Goal: Information Seeking & Learning: Learn about a topic

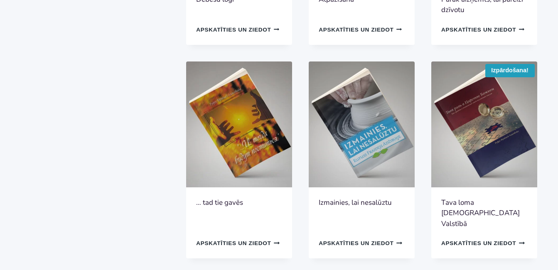
scroll to position [498, 0]
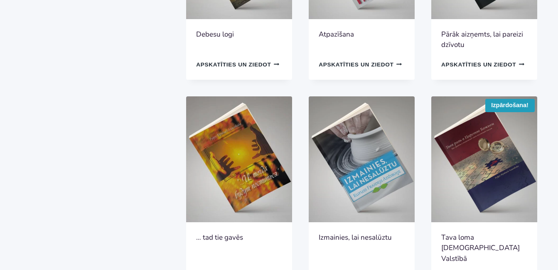
click at [255, 179] on img at bounding box center [239, 159] width 106 height 126
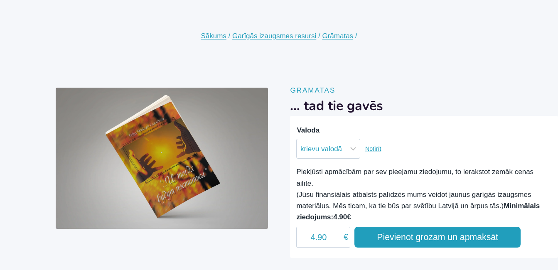
scroll to position [83, 0]
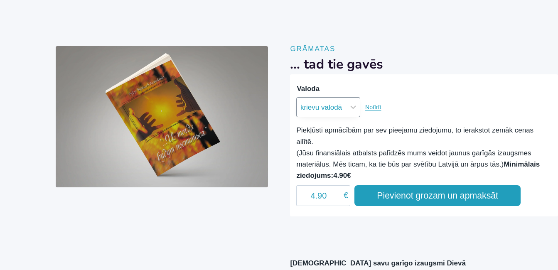
click at [353, 106] on select "Izvēlēties krievu valodā" at bounding box center [328, 107] width 64 height 20
click at [392, 149] on div "Piekļūsti apmācībām par sev pieejamu ziedojumu, to ierakstot zemāk cenas ailītē…" at bounding box center [423, 153] width 255 height 56
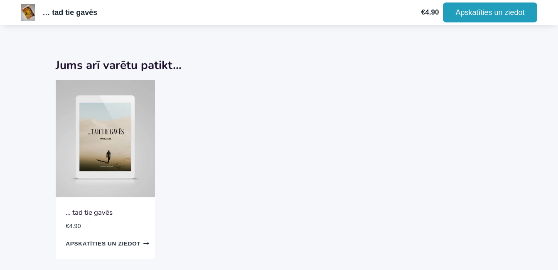
scroll to position [706, 0]
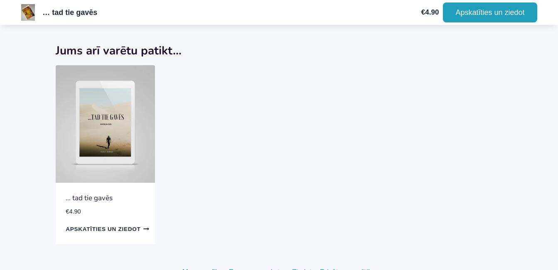
click at [103, 125] on img at bounding box center [105, 124] width 99 height 118
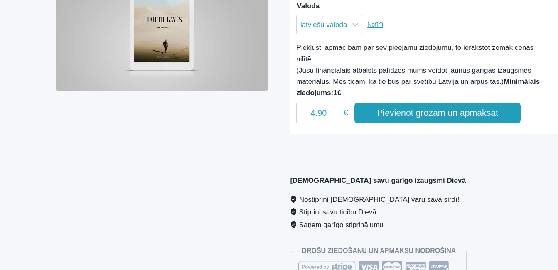
scroll to position [166, 0]
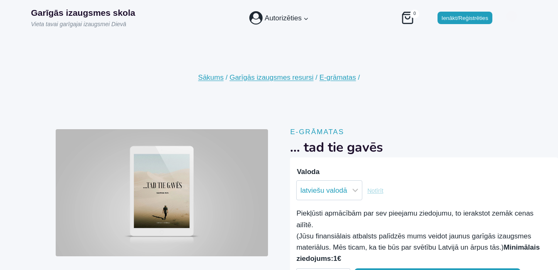
scroll to position [166, 0]
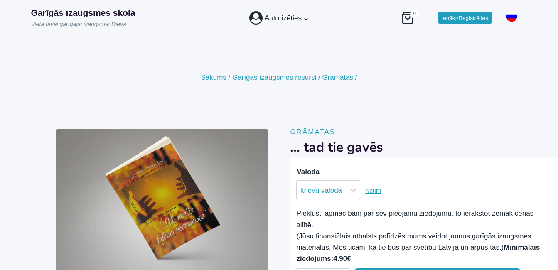
click at [515, 13] on img "Primārā" at bounding box center [511, 16] width 17 height 11
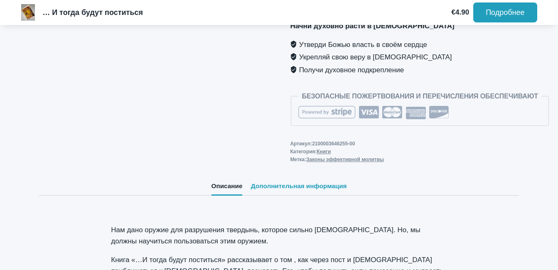
scroll to position [332, 0]
click at [337, 156] on link "Законы эффективной молитвы" at bounding box center [345, 159] width 78 height 6
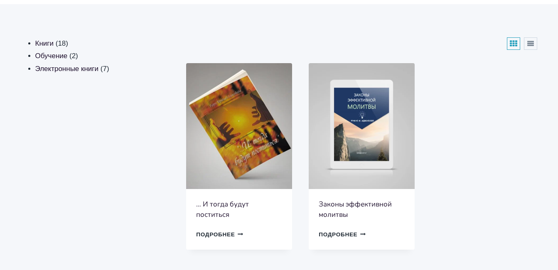
scroll to position [125, 0]
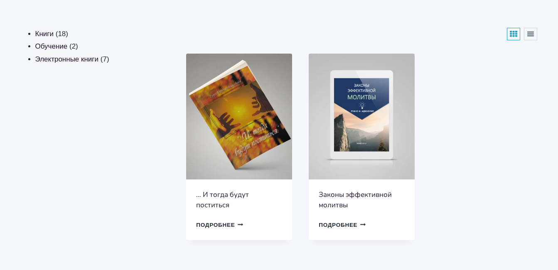
click at [375, 136] on img at bounding box center [362, 117] width 106 height 126
click at [225, 227] on link "Подробнее Продолжить Загрузка Готово" at bounding box center [219, 225] width 47 height 12
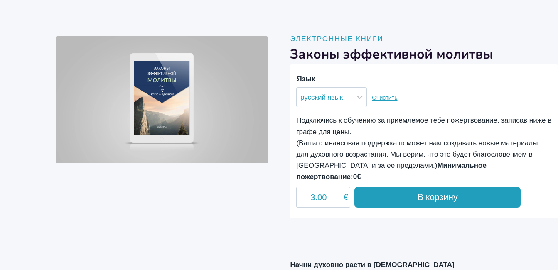
scroll to position [83, 0]
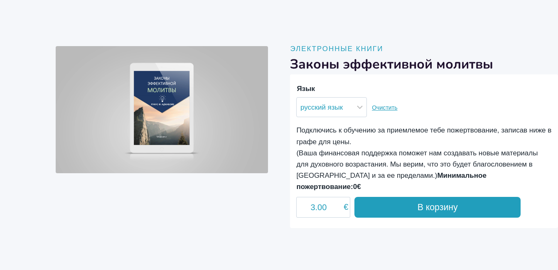
click at [182, 124] on img at bounding box center [162, 109] width 212 height 127
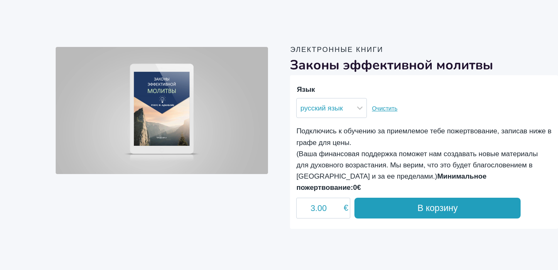
scroll to position [0, 0]
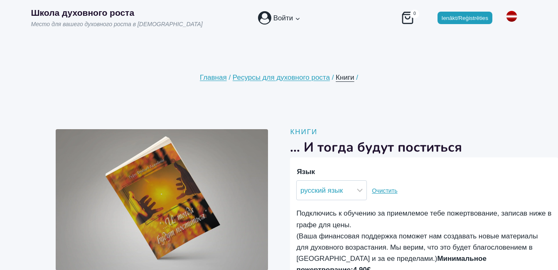
click at [348, 80] on span "Книги" at bounding box center [345, 78] width 18 height 8
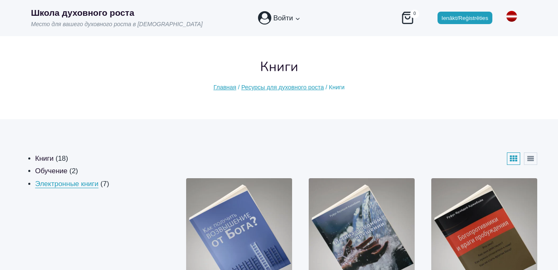
click at [76, 184] on span "Электронные книги" at bounding box center [67, 184] width 64 height 8
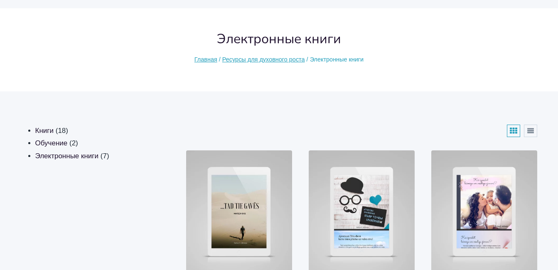
scroll to position [83, 0]
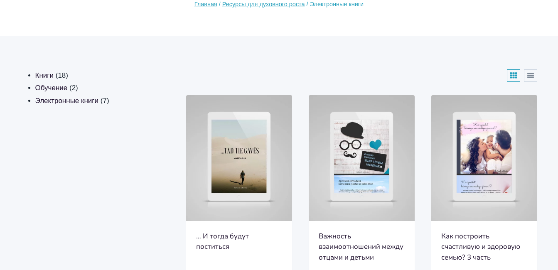
click at [240, 168] on img at bounding box center [239, 158] width 106 height 126
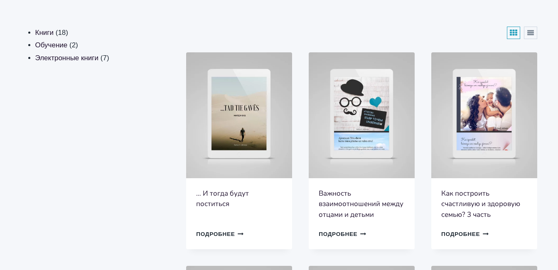
scroll to position [166, 0]
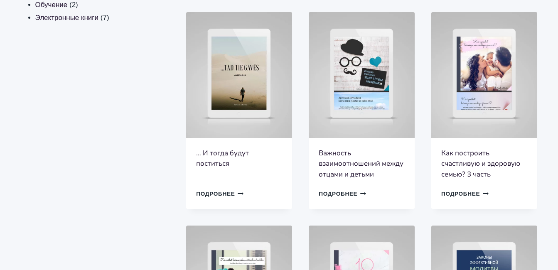
click at [353, 174] on link "Важность взаимоотношений между отцами и детьми" at bounding box center [361, 163] width 85 height 31
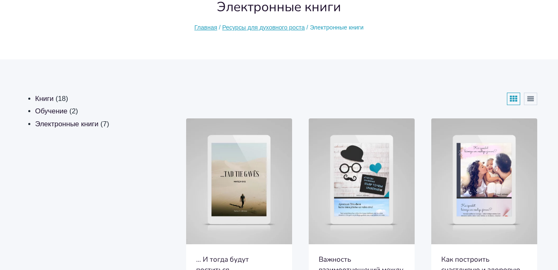
scroll to position [0, 0]
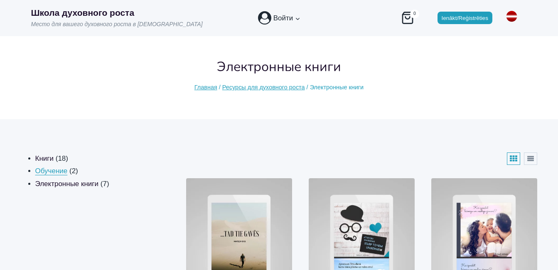
click at [56, 171] on span "Обучение" at bounding box center [51, 171] width 32 height 8
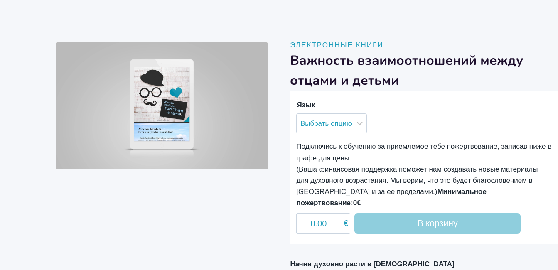
scroll to position [83, 0]
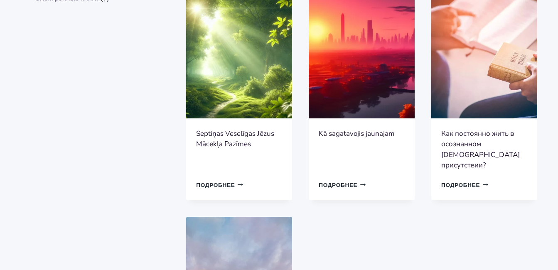
scroll to position [166, 0]
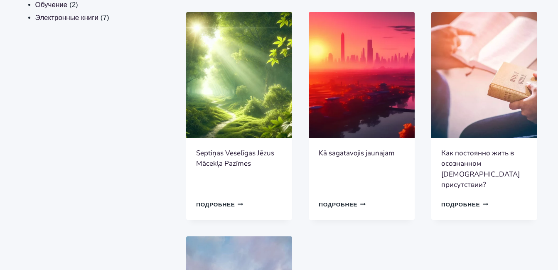
click at [226, 157] on link "Septiņas Veselīgas Jēzus Mācekļa Pazīmes" at bounding box center [235, 158] width 78 height 20
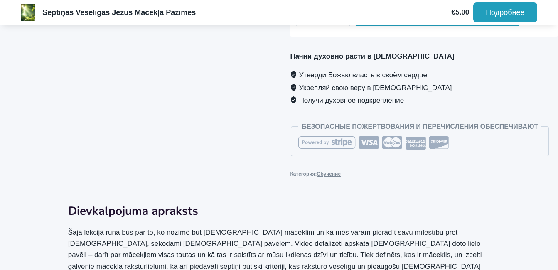
scroll to position [286, 0]
